Goal: Transaction & Acquisition: Purchase product/service

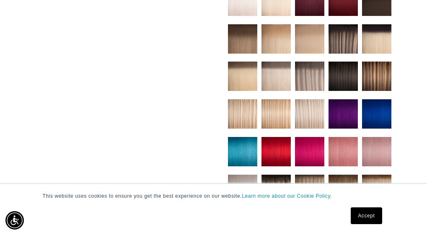
scroll to position [0, 735]
click at [372, 214] on link "Accept" at bounding box center [366, 216] width 31 height 17
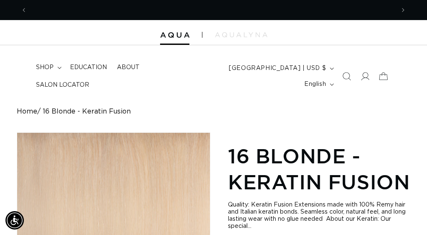
scroll to position [0, 0]
click at [366, 75] on icon at bounding box center [365, 76] width 9 height 9
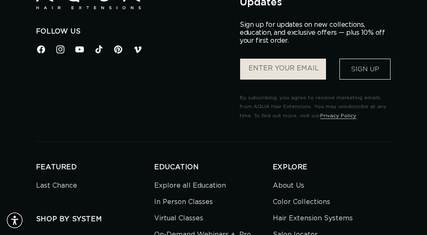
scroll to position [0, 735]
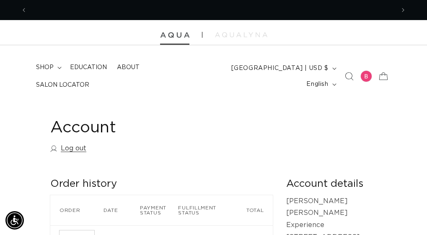
scroll to position [0, 735]
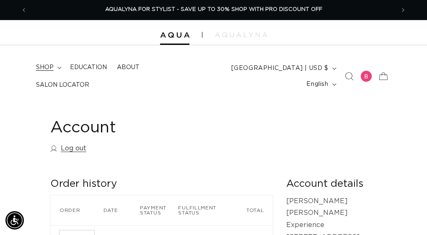
click at [47, 68] on span "shop" at bounding box center [45, 68] width 18 height 8
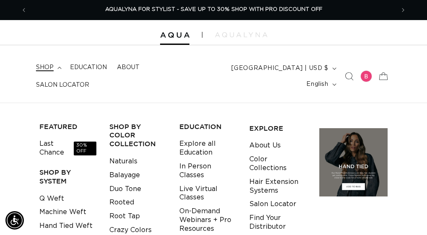
click at [40, 68] on span "shop" at bounding box center [45, 68] width 18 height 8
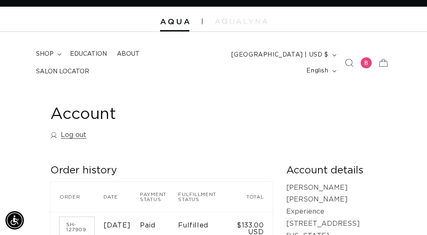
scroll to position [0, 0]
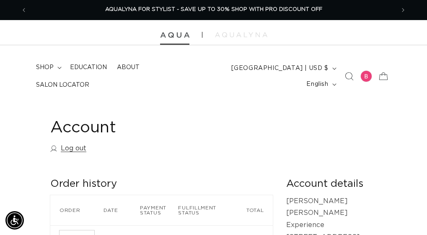
click at [179, 35] on img at bounding box center [174, 35] width 29 height 6
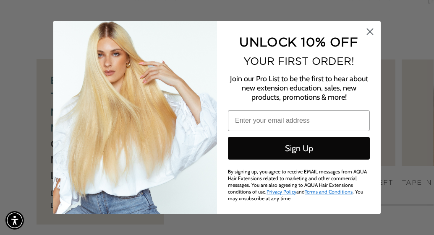
click at [369, 27] on circle "Close dialog" at bounding box center [370, 32] width 14 height 14
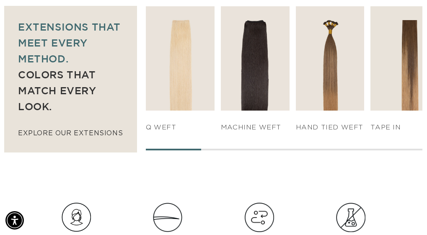
scroll to position [633, 0]
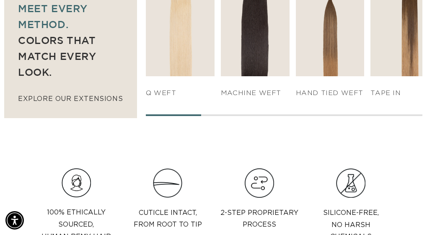
click at [264, 115] on div at bounding box center [284, 115] width 277 height 2
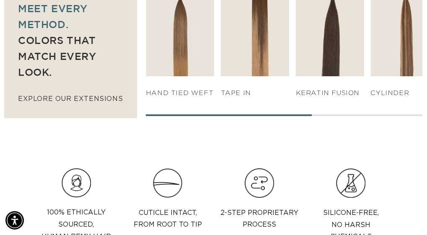
scroll to position [0, 735]
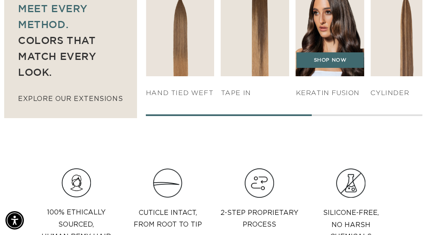
click at [366, 35] on img "5 / 7" at bounding box center [330, 24] width 72 height 110
click at [353, 60] on link "SHOP NOW" at bounding box center [330, 60] width 68 height 16
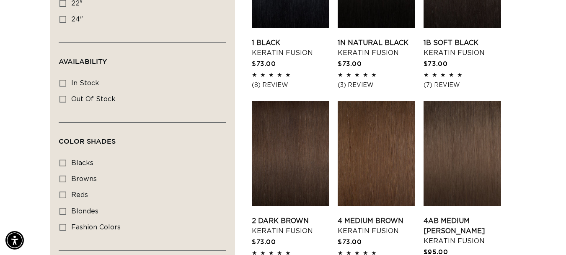
scroll to position [0, 507]
click at [62, 210] on icon at bounding box center [63, 211] width 7 height 7
click at [62, 210] on input "blondes blondes (28 products)" at bounding box center [63, 211] width 7 height 7
checkbox input "true"
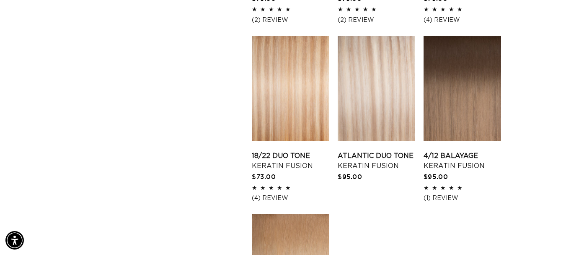
scroll to position [1216, 0]
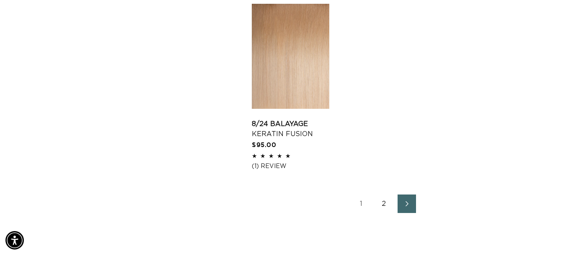
click at [382, 194] on link "2" at bounding box center [384, 203] width 18 height 18
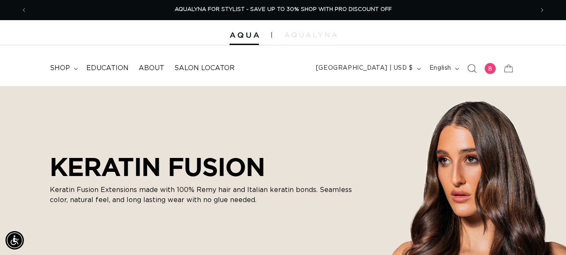
click at [470, 67] on icon "Search" at bounding box center [472, 68] width 9 height 9
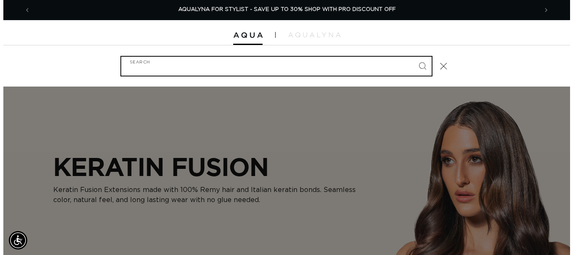
scroll to position [0, 1026]
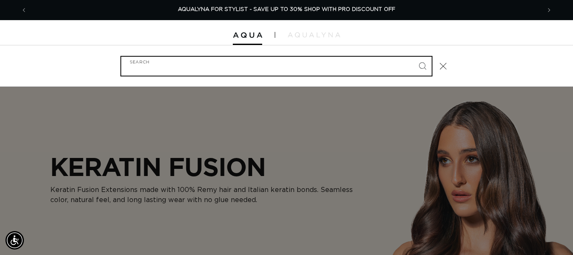
click at [159, 67] on input "Search" at bounding box center [276, 66] width 310 height 19
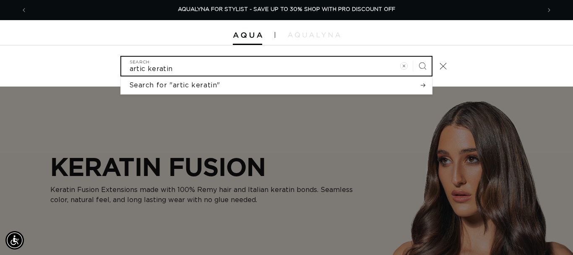
type input "artic keratin"
click at [413, 57] on button "Search" at bounding box center [422, 66] width 18 height 18
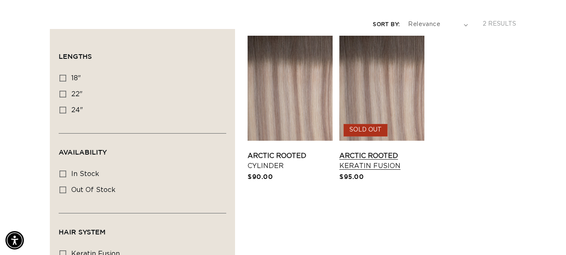
scroll to position [0, 507]
click at [383, 151] on link "Arctic Rooted Keratin Fusion" at bounding box center [382, 161] width 85 height 20
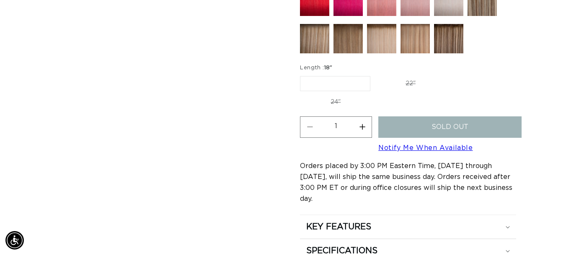
click at [325, 92] on fieldset "Length : 18" 18" Variant sold out or unavailable 22" Variant sold out or unavai…" at bounding box center [408, 87] width 216 height 46
click at [324, 86] on label "18" Variant sold out or unavailable" at bounding box center [335, 83] width 70 height 15
click at [303, 75] on input "18" Variant sold out or unavailable" at bounding box center [302, 74] width 0 height 0
click at [321, 66] on legend "Length : 18"" at bounding box center [316, 68] width 33 height 8
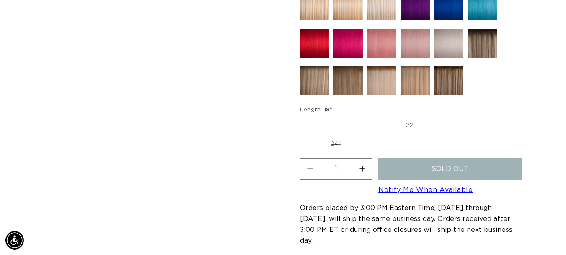
click at [425, 189] on link "Notify Me When Available" at bounding box center [426, 189] width 94 height 7
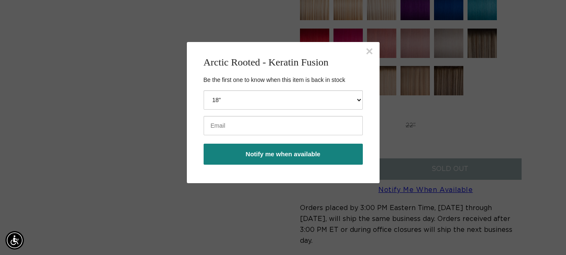
scroll to position [0, 1014]
click at [368, 50] on button "×" at bounding box center [370, 51] width 8 height 13
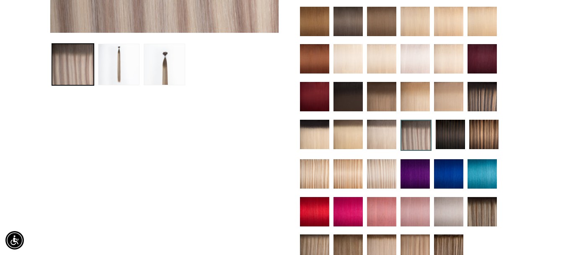
scroll to position [294, 0]
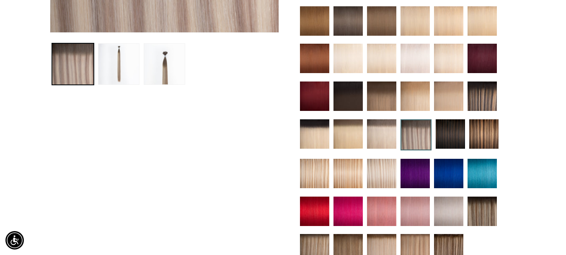
click at [375, 173] on img at bounding box center [381, 173] width 29 height 29
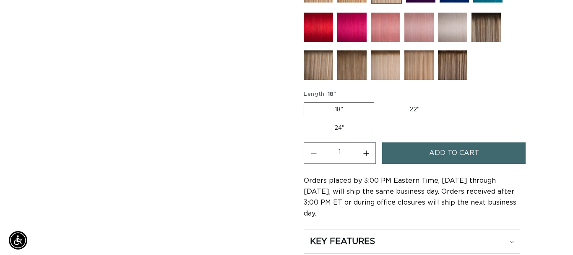
scroll to position [0, 1014]
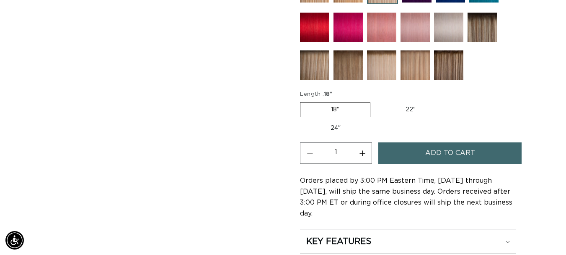
click at [327, 109] on label "18" Variant sold out or unavailable" at bounding box center [335, 109] width 70 height 15
click at [303, 101] on input "18" Variant sold out or unavailable" at bounding box center [302, 100] width 0 height 0
click at [439, 153] on span "Add to cart" at bounding box center [451, 152] width 50 height 21
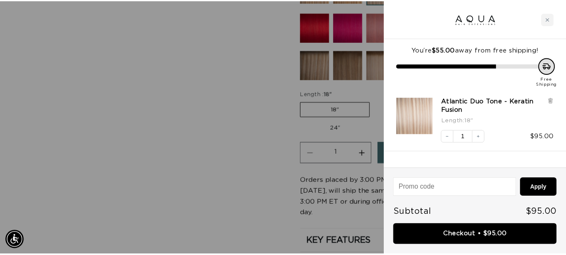
scroll to position [0, 0]
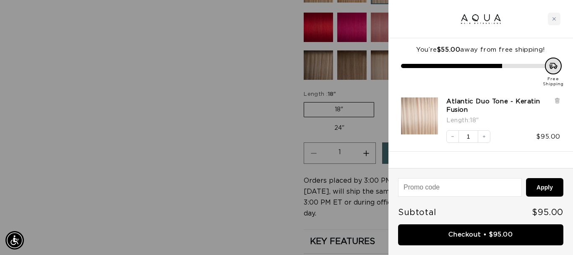
click at [169, 93] on div at bounding box center [286, 127] width 573 height 255
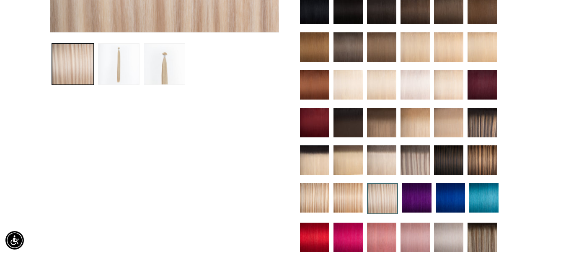
scroll to position [0, 507]
click at [483, 121] on img at bounding box center [482, 122] width 29 height 29
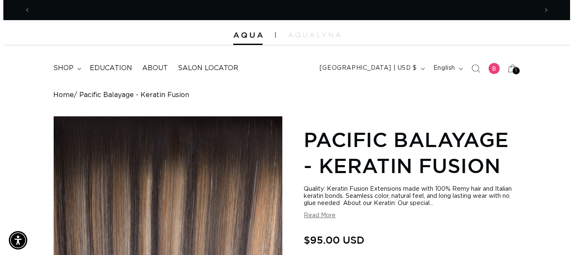
scroll to position [0, 507]
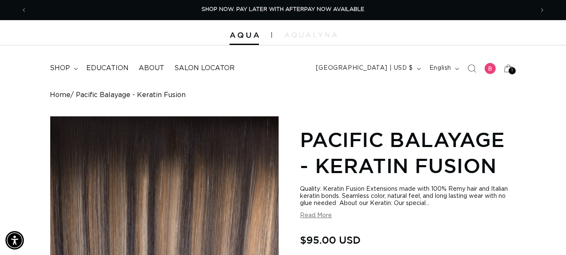
click at [473, 69] on icon "Search" at bounding box center [472, 68] width 8 height 8
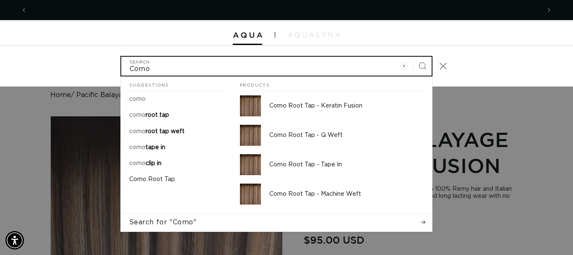
scroll to position [0, 513]
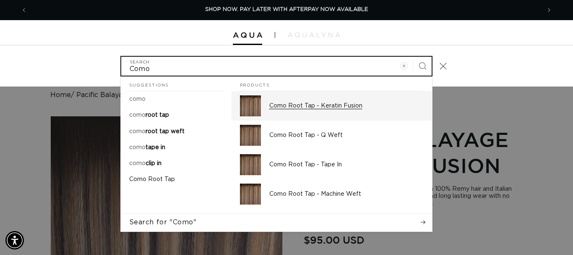
type input "Como"
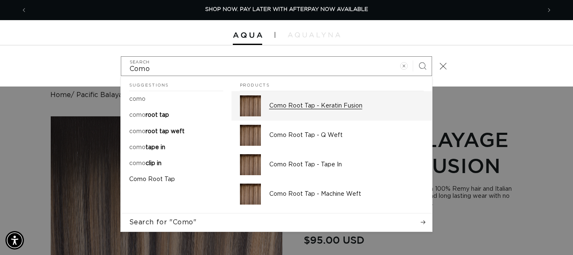
click at [301, 107] on p "Como Root Tap - Keratin Fusion" at bounding box center [346, 106] width 154 height 8
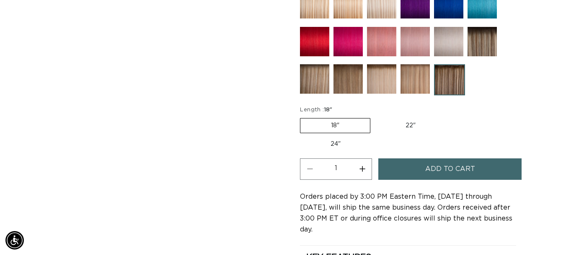
scroll to position [0, 507]
click at [407, 126] on label "22" Variant sold out or unavailable" at bounding box center [410, 125] width 71 height 14
click at [375, 117] on input "22" Variant sold out or unavailable" at bounding box center [375, 116] width 0 height 0
radio input "true"
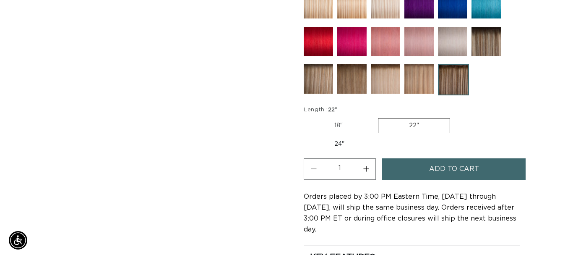
scroll to position [503, 0]
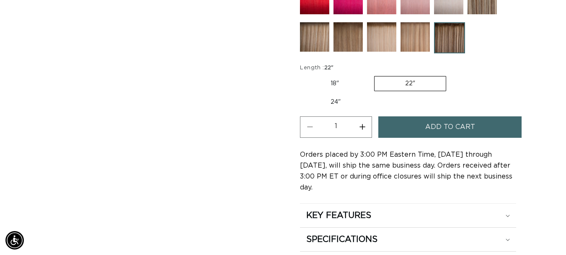
click at [455, 125] on span "Add to cart" at bounding box center [451, 126] width 50 height 21
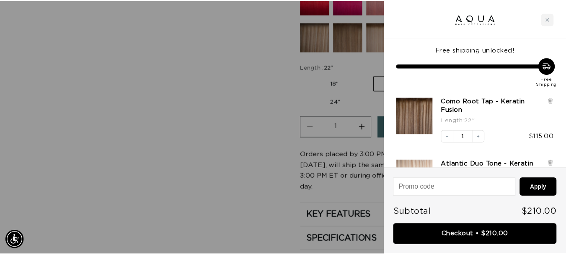
scroll to position [0, 513]
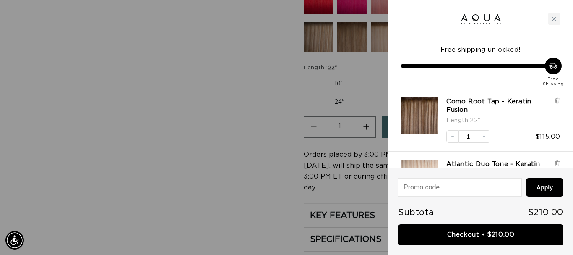
click at [232, 72] on div at bounding box center [286, 127] width 573 height 255
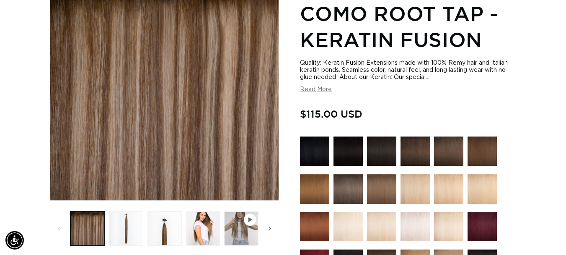
scroll to position [0, 507]
click at [449, 151] on img at bounding box center [448, 150] width 29 height 29
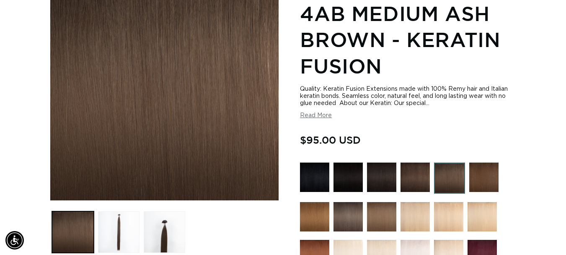
scroll to position [0, 507]
click at [421, 177] on img at bounding box center [415, 176] width 29 height 29
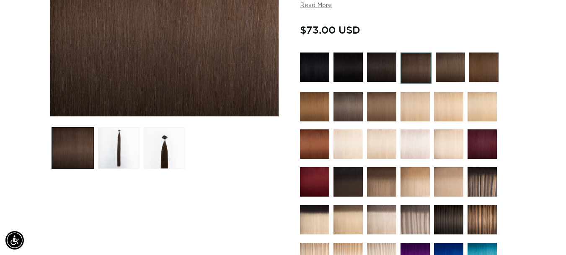
scroll to position [0, 507]
click at [447, 70] on img at bounding box center [450, 66] width 29 height 29
click at [483, 68] on img at bounding box center [484, 66] width 29 height 29
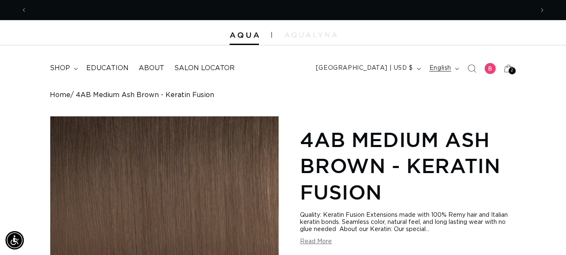
scroll to position [0, 507]
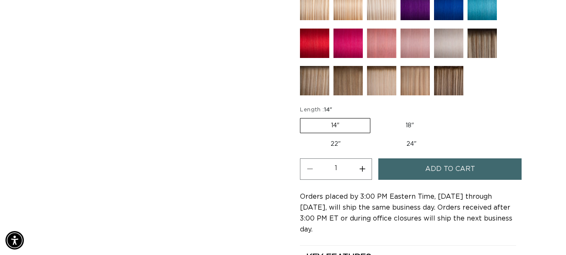
scroll to position [0, 507]
click at [334, 143] on label "22" Variant sold out or unavailable" at bounding box center [335, 144] width 71 height 14
click at [449, 117] on input "22" Variant sold out or unavailable" at bounding box center [449, 116] width 0 height 0
radio input "true"
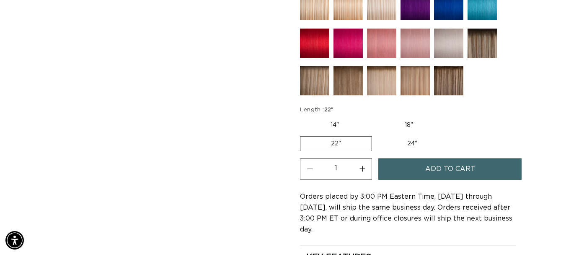
scroll to position [0, 1014]
click at [360, 173] on button "Increase quantity for 4 Medium Brown - Keratin Fusion" at bounding box center [362, 168] width 19 height 21
type input "2"
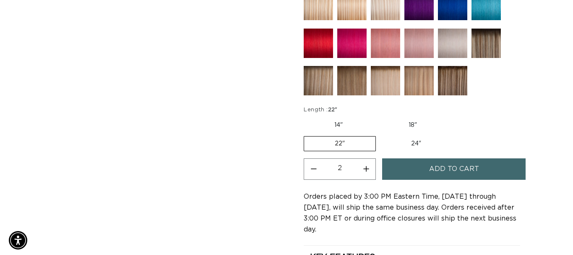
scroll to position [0, 507]
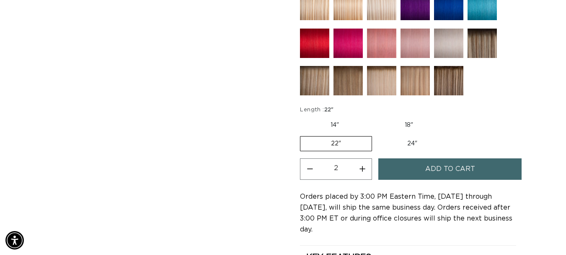
click at [458, 166] on span "Add to cart" at bounding box center [451, 168] width 50 height 21
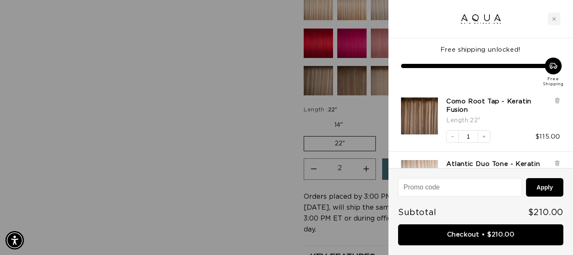
scroll to position [0, 513]
drag, startPoint x: 465, startPoint y: 164, endPoint x: 160, endPoint y: 127, distance: 306.6
click at [160, 127] on div at bounding box center [286, 127] width 573 height 255
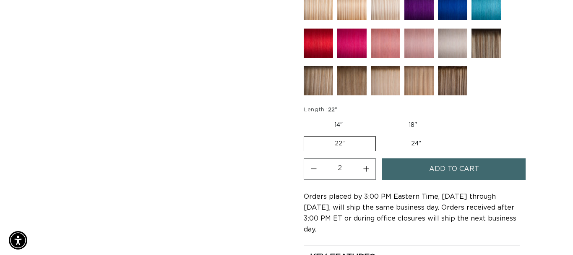
scroll to position [0, 0]
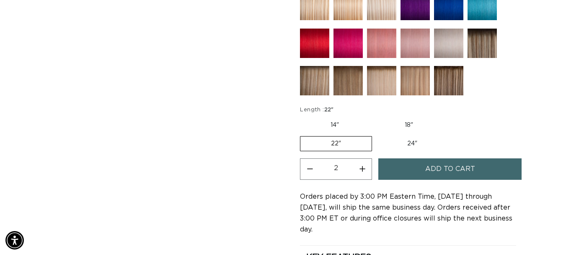
click at [465, 169] on span "Add to cart" at bounding box center [451, 168] width 50 height 21
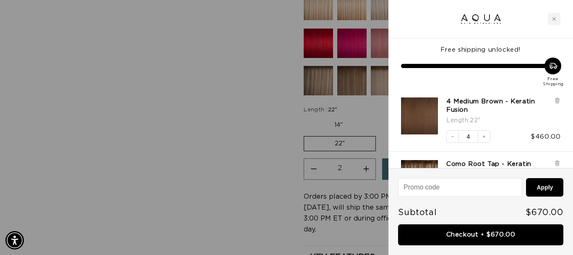
scroll to position [0, 513]
click at [451, 137] on icon "Decrease quantity" at bounding box center [452, 136] width 5 height 5
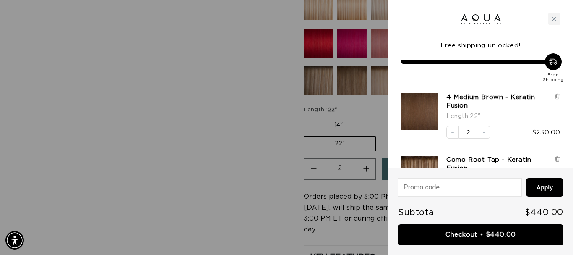
scroll to position [0, 0]
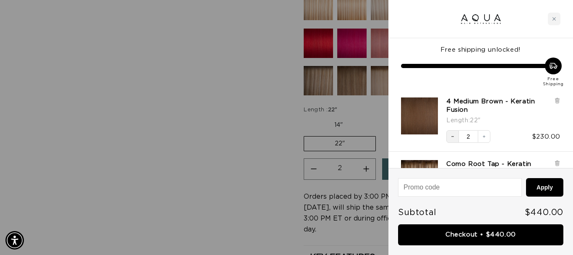
click at [452, 136] on icon "Decrease quantity" at bounding box center [452, 136] width 5 height 5
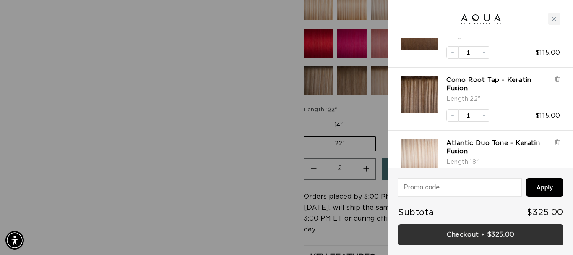
click at [455, 232] on link "Checkout • $325.00" at bounding box center [480, 234] width 165 height 21
